Goal: Transaction & Acquisition: Download file/media

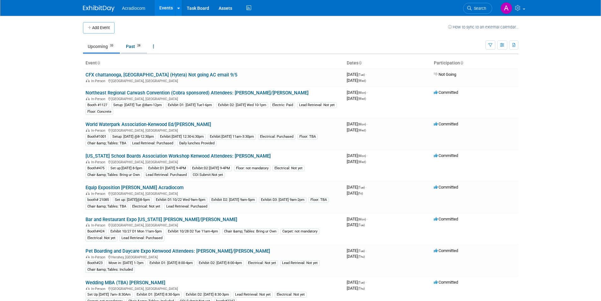
click at [132, 47] on link "Past 28" at bounding box center [134, 46] width 26 height 12
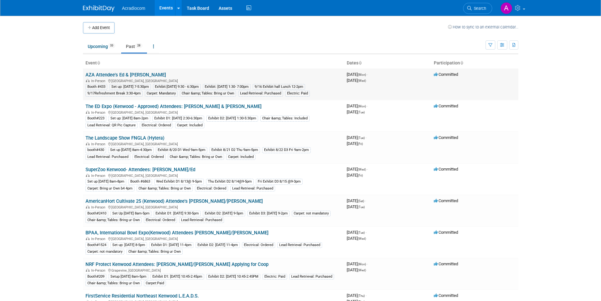
click at [130, 73] on link "AZA Attendee's Ed & [PERSON_NAME]" at bounding box center [126, 75] width 81 height 6
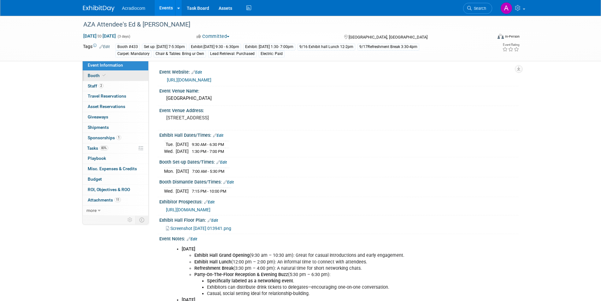
click at [107, 76] on link "Booth" at bounding box center [116, 76] width 66 height 10
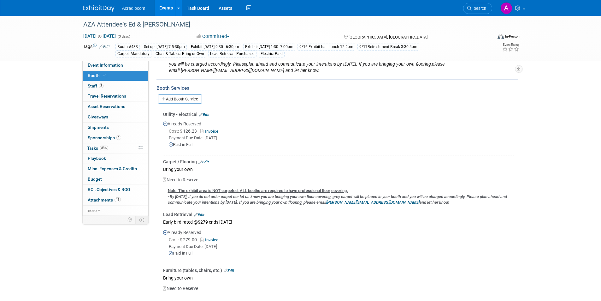
scroll to position [158, 0]
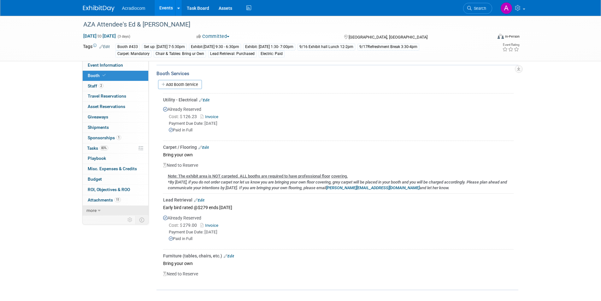
click at [101, 212] on link "more" at bounding box center [116, 211] width 66 height 10
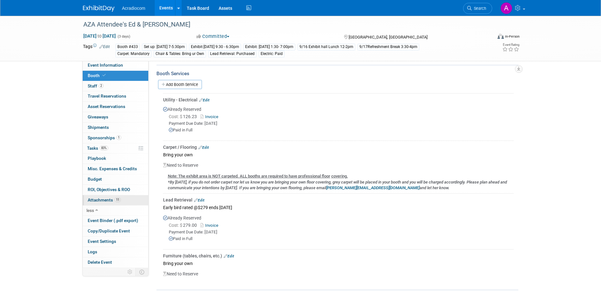
click at [142, 200] on link "11 Attachments 11" at bounding box center [116, 200] width 66 height 10
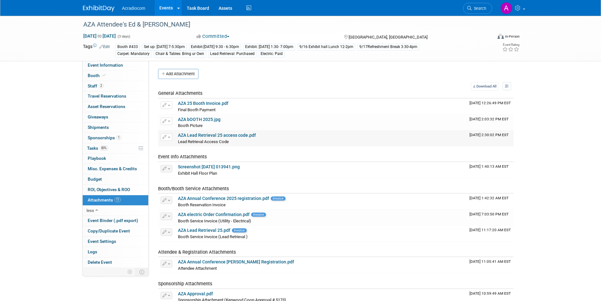
click at [235, 136] on link "AZA Lead Retrieval 25 access code.pdf" at bounding box center [217, 135] width 78 height 5
